Goal: Information Seeking & Learning: Understand process/instructions

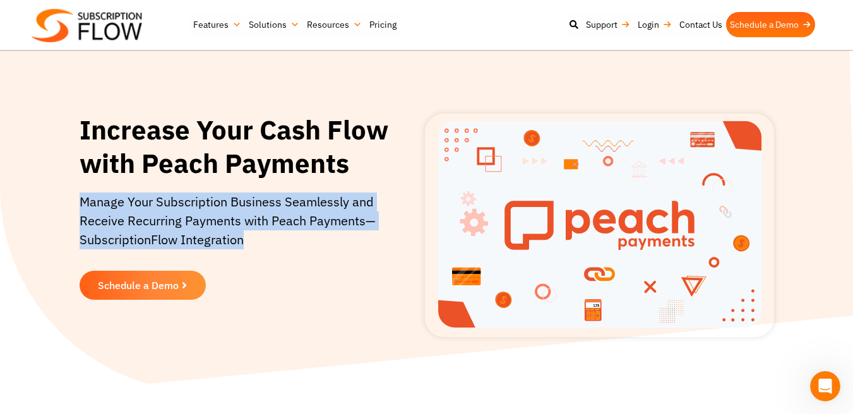
drag, startPoint x: 79, startPoint y: 201, endPoint x: 288, endPoint y: 253, distance: 215.2
click at [287, 251] on p "Manage Your Subscription Business Seamlessly and Receive Recurring Payments wit…" at bounding box center [237, 227] width 314 height 69
click at [288, 253] on p "Manage Your Subscription Business Seamlessly and Receive Recurring Payments wit…" at bounding box center [237, 227] width 314 height 69
drag, startPoint x: 288, startPoint y: 253, endPoint x: 281, endPoint y: 154, distance: 99.3
click at [281, 155] on div "Increase Your Cash Flow with Peach Payments Manage Your Subscription Business S…" at bounding box center [237, 225] width 314 height 223
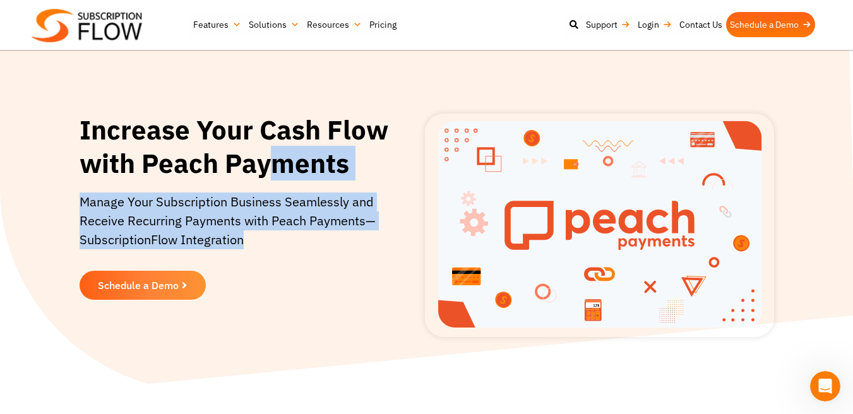
click at [281, 154] on h1 "Increase Your Cash Flow with Peach Payments" at bounding box center [237, 147] width 314 height 66
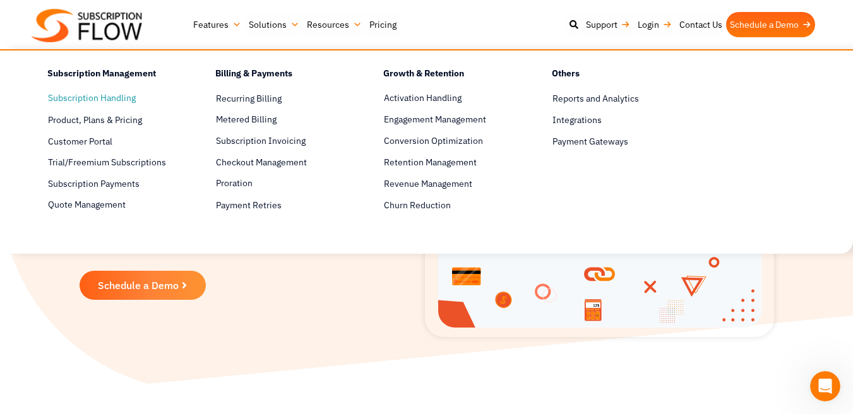
click at [114, 102] on link "Subscription Handling" at bounding box center [109, 98] width 123 height 15
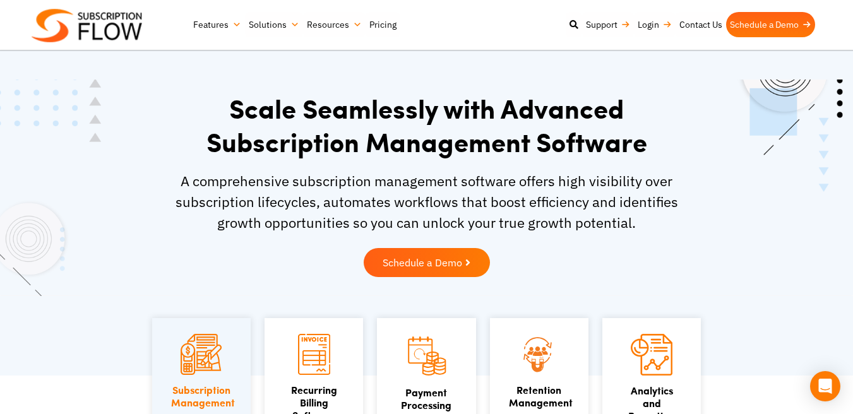
click at [222, 25] on link "Features" at bounding box center [217, 24] width 56 height 25
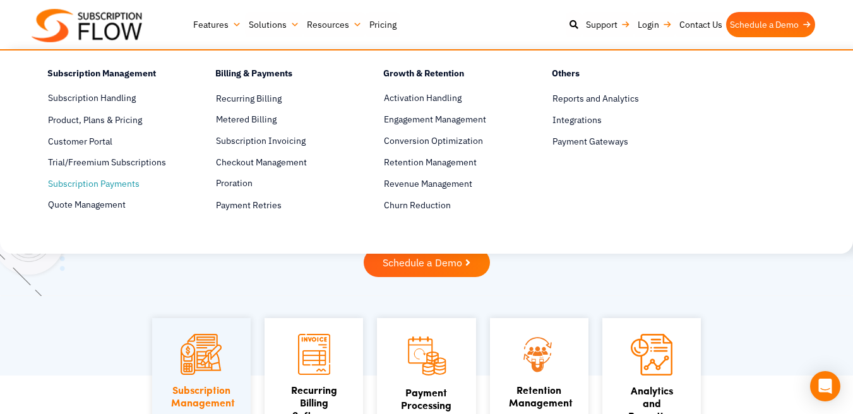
click at [105, 184] on span "Subscription Payments" at bounding box center [94, 183] width 92 height 13
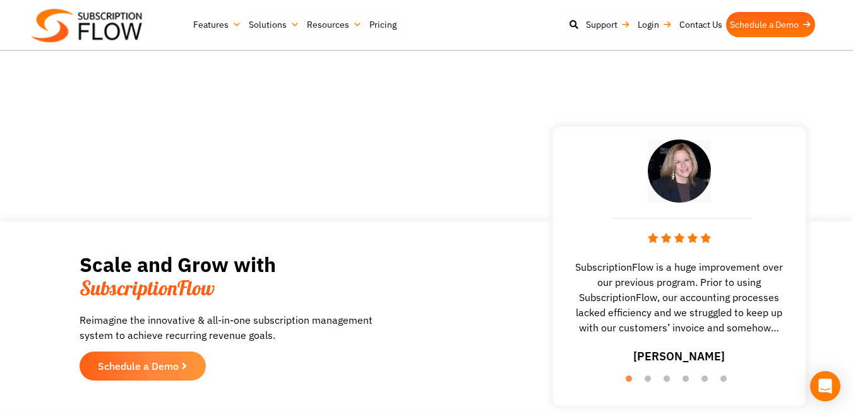
scroll to position [2065, 0]
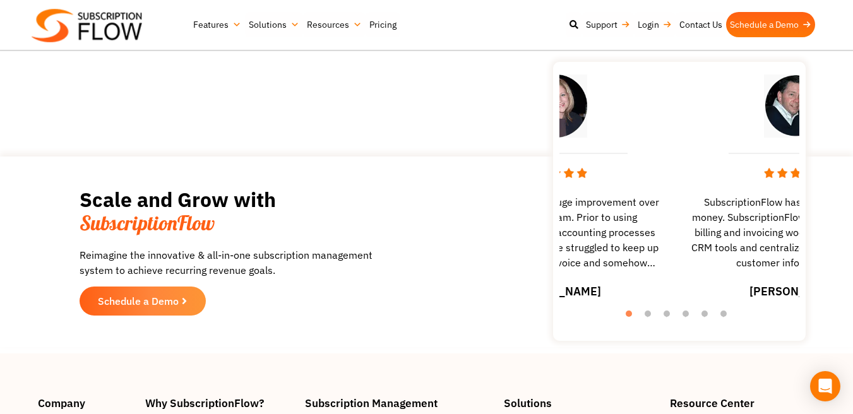
drag, startPoint x: 733, startPoint y: 193, endPoint x: 598, endPoint y: 203, distance: 135.4
click at [601, 203] on div "SubscriptionFlow is a huge improvement over our previous program. Prior to usin…" at bounding box center [555, 191] width 240 height 247
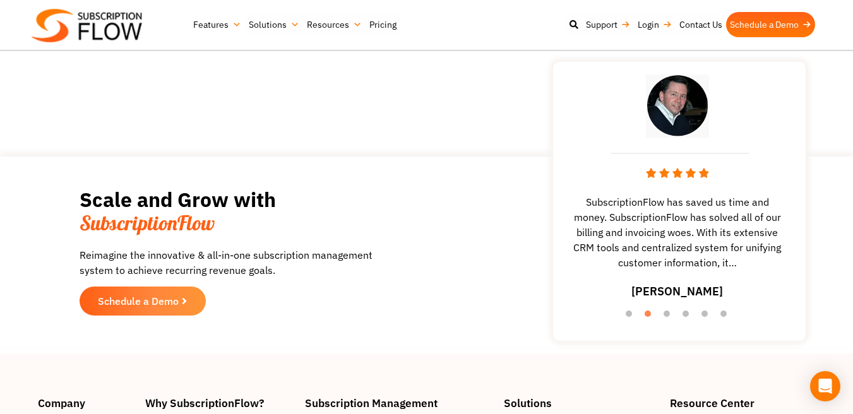
drag, startPoint x: 757, startPoint y: 209, endPoint x: 608, endPoint y: 232, distance: 150.7
click at [611, 230] on span "SubscriptionFlow has saved us time and money. SubscriptionFlow has solved all o…" at bounding box center [677, 232] width 240 height 76
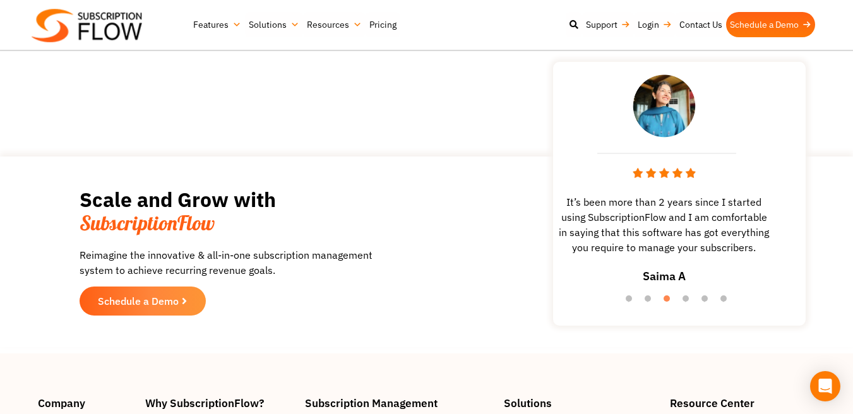
drag, startPoint x: 722, startPoint y: 215, endPoint x: 580, endPoint y: 217, distance: 142.0
click at [584, 216] on span "It’s been more than 2 years since I started using SubscriptionFlow and I am com…" at bounding box center [664, 224] width 240 height 61
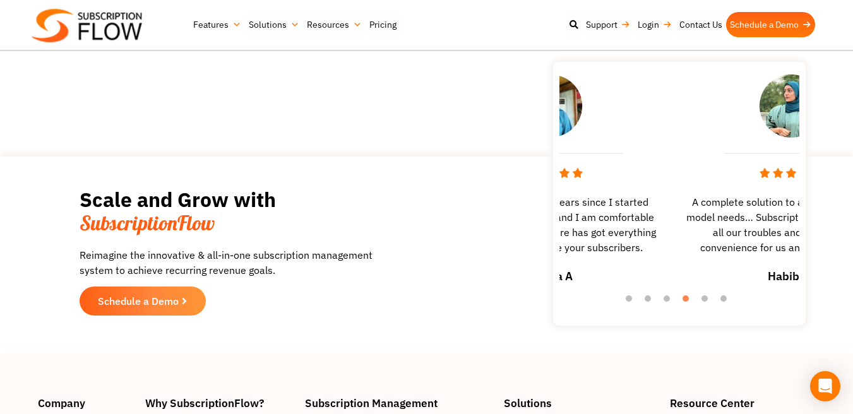
drag, startPoint x: 580, startPoint y: 217, endPoint x: 701, endPoint y: 217, distance: 121.2
click at [701, 217] on span "A complete solution to all your subscription model needs… SubscriptionFlow take…" at bounding box center [791, 224] width 240 height 61
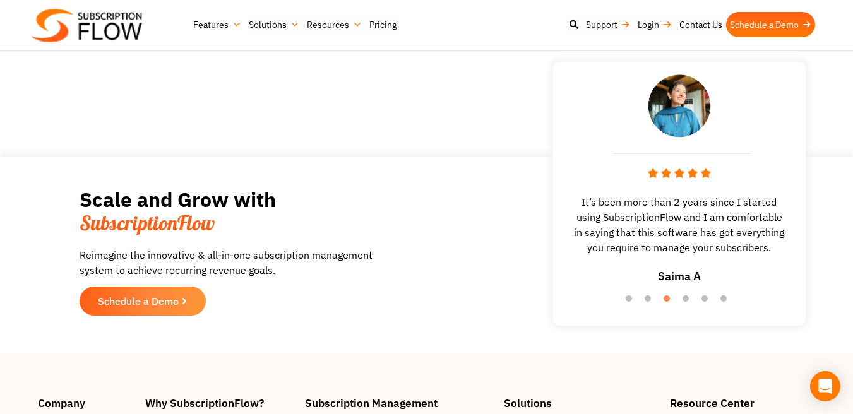
drag, startPoint x: 701, startPoint y: 217, endPoint x: 549, endPoint y: 217, distance: 152.1
click at [551, 217] on div "Scale and Grow with SubscriptionFlow Reimagine the innovative & all-in-one subs…" at bounding box center [426, 252] width 757 height 178
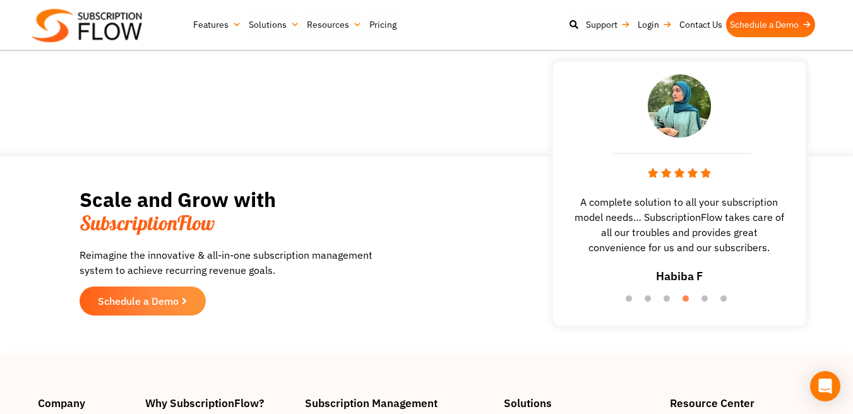
drag, startPoint x: 773, startPoint y: 212, endPoint x: 586, endPoint y: 241, distance: 188.4
click at [595, 235] on span "A complete solution to all your subscription model needs… SubscriptionFlow take…" at bounding box center [679, 224] width 240 height 61
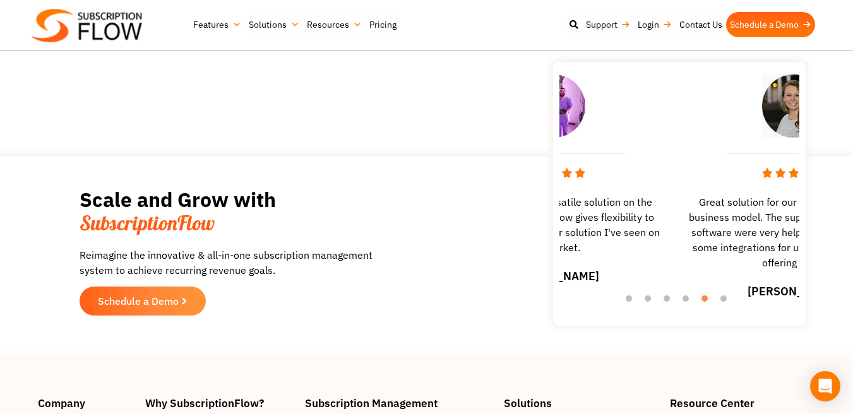
drag, startPoint x: 735, startPoint y: 220, endPoint x: 610, endPoint y: 220, distance: 125.6
click at [610, 220] on span "Probably the most versatile solution on the market… Subscriptionflow gives flex…" at bounding box center [554, 224] width 240 height 61
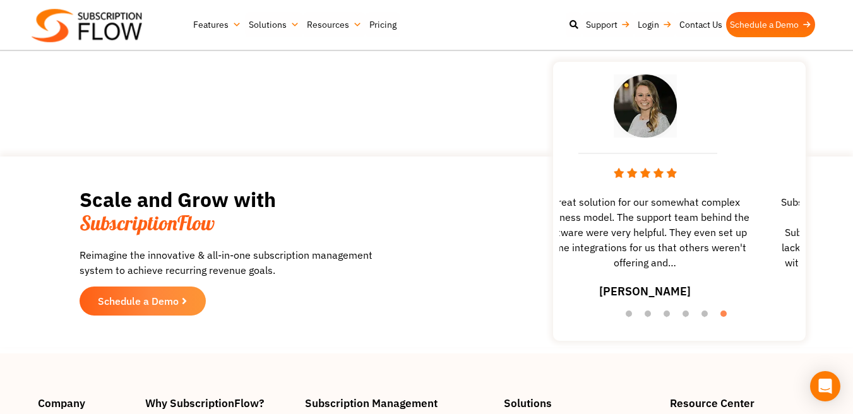
drag, startPoint x: 770, startPoint y: 214, endPoint x: 568, endPoint y: 215, distance: 202.0
click at [568, 215] on span "Great solution for our somewhat complex business model. The support team behind…" at bounding box center [645, 232] width 240 height 76
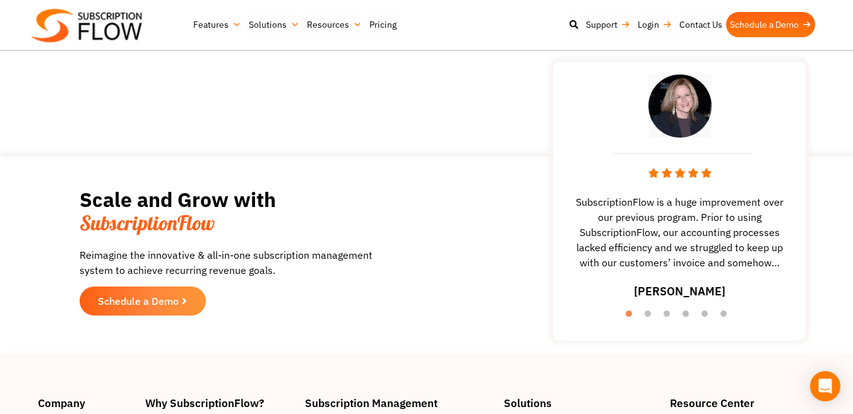
drag, startPoint x: 568, startPoint y: 215, endPoint x: 576, endPoint y: 215, distance: 7.6
drag, startPoint x: 576, startPoint y: 215, endPoint x: 746, endPoint y: 215, distance: 170.4
click at [746, 215] on span "SubscriptionFlow is a huge improvement over our previous program. Prior to usin…" at bounding box center [679, 232] width 240 height 76
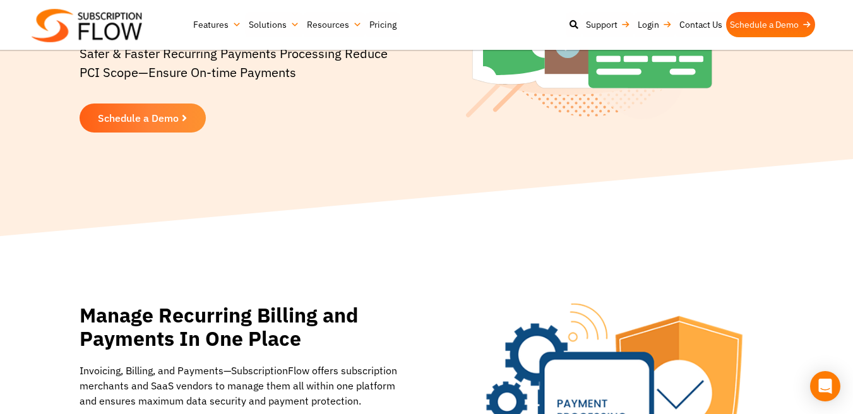
scroll to position [0, 0]
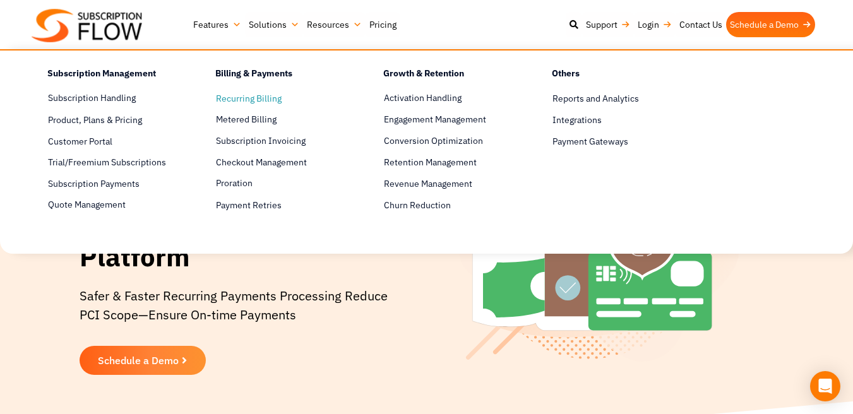
click at [246, 100] on span "Recurring Billing" at bounding box center [249, 98] width 66 height 13
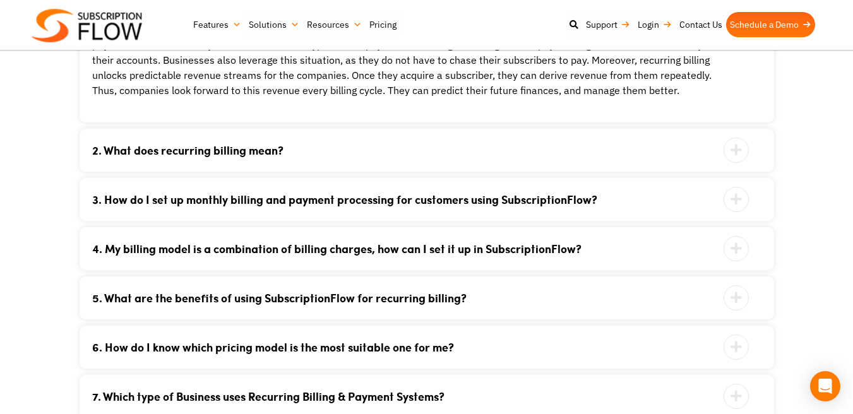
scroll to position [2706, 0]
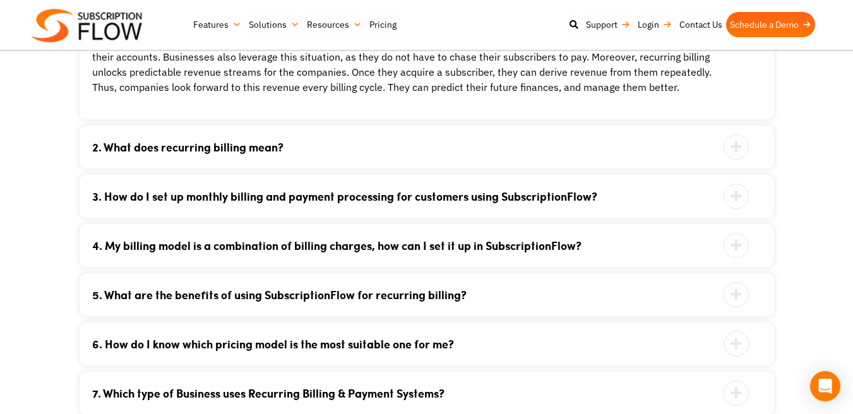
click at [479, 191] on link "3. How do I set up monthly billing and payment processing for customers using S…" at bounding box center [410, 196] width 637 height 11
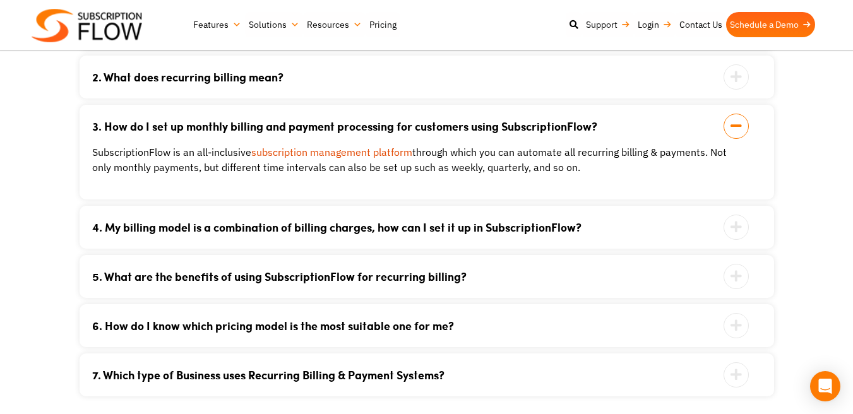
scroll to position [2442, 0]
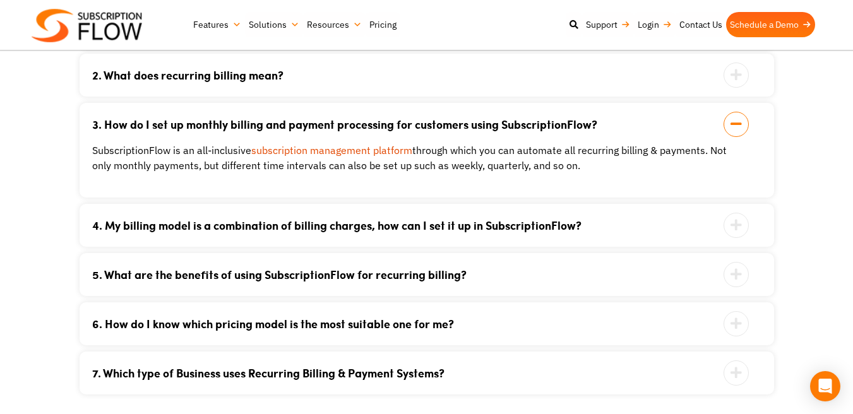
click at [337, 220] on link "4. My billing model is a combination of billing charges, how can I set it up in…" at bounding box center [410, 225] width 637 height 11
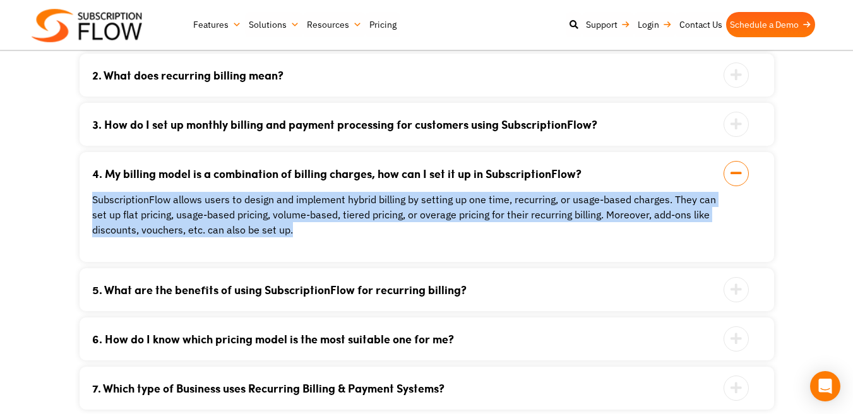
drag, startPoint x: 376, startPoint y: 228, endPoint x: 379, endPoint y: 170, distance: 58.2
click at [379, 170] on div "4. My billing model is a combination of billing charges, how can I set it up in…" at bounding box center [427, 207] width 694 height 110
click at [379, 179] on div "SubscriptionFlow allows users to design and implement hybrid billing by setting…" at bounding box center [410, 208] width 637 height 58
